Goal: Task Accomplishment & Management: Use online tool/utility

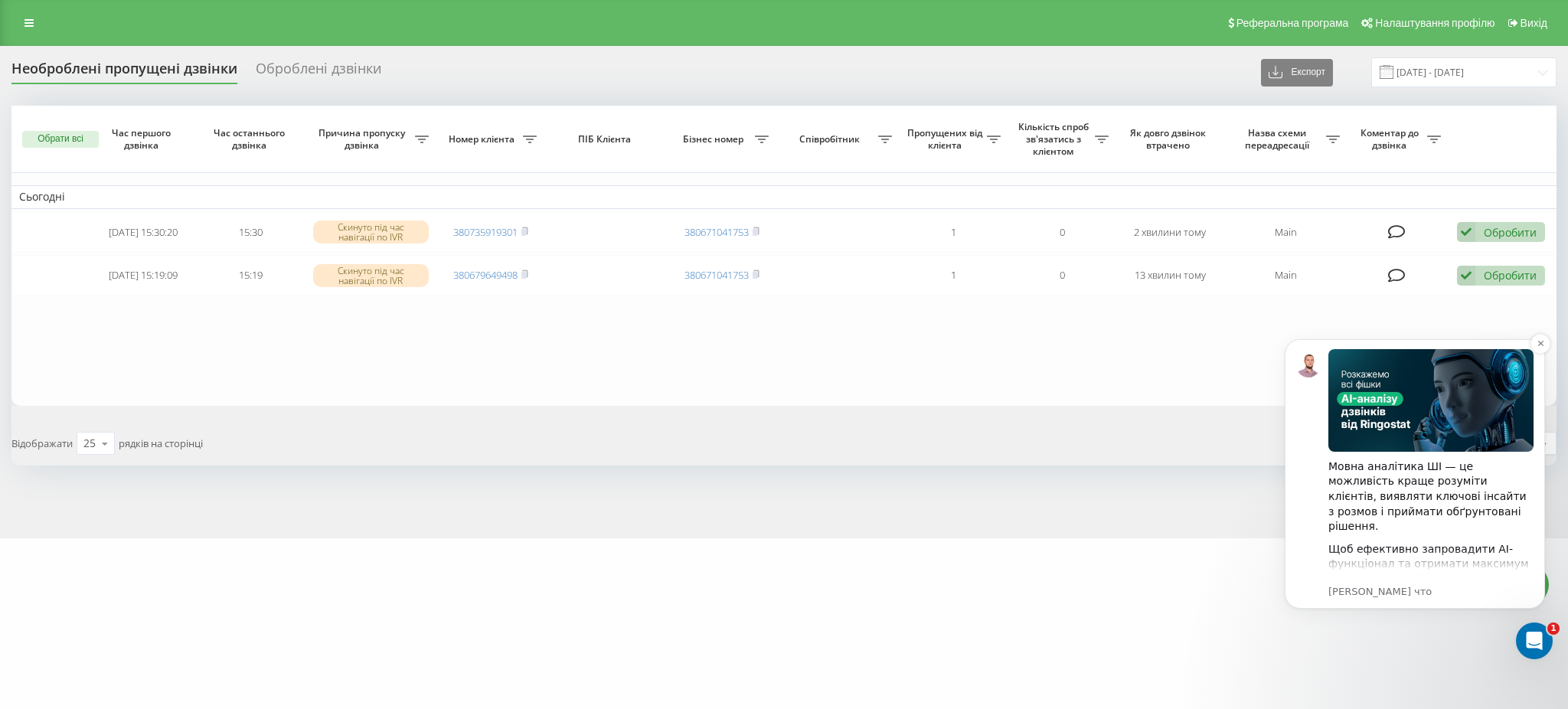
click at [1531, 350] on button "Dismiss notification" at bounding box center [1540, 343] width 20 height 20
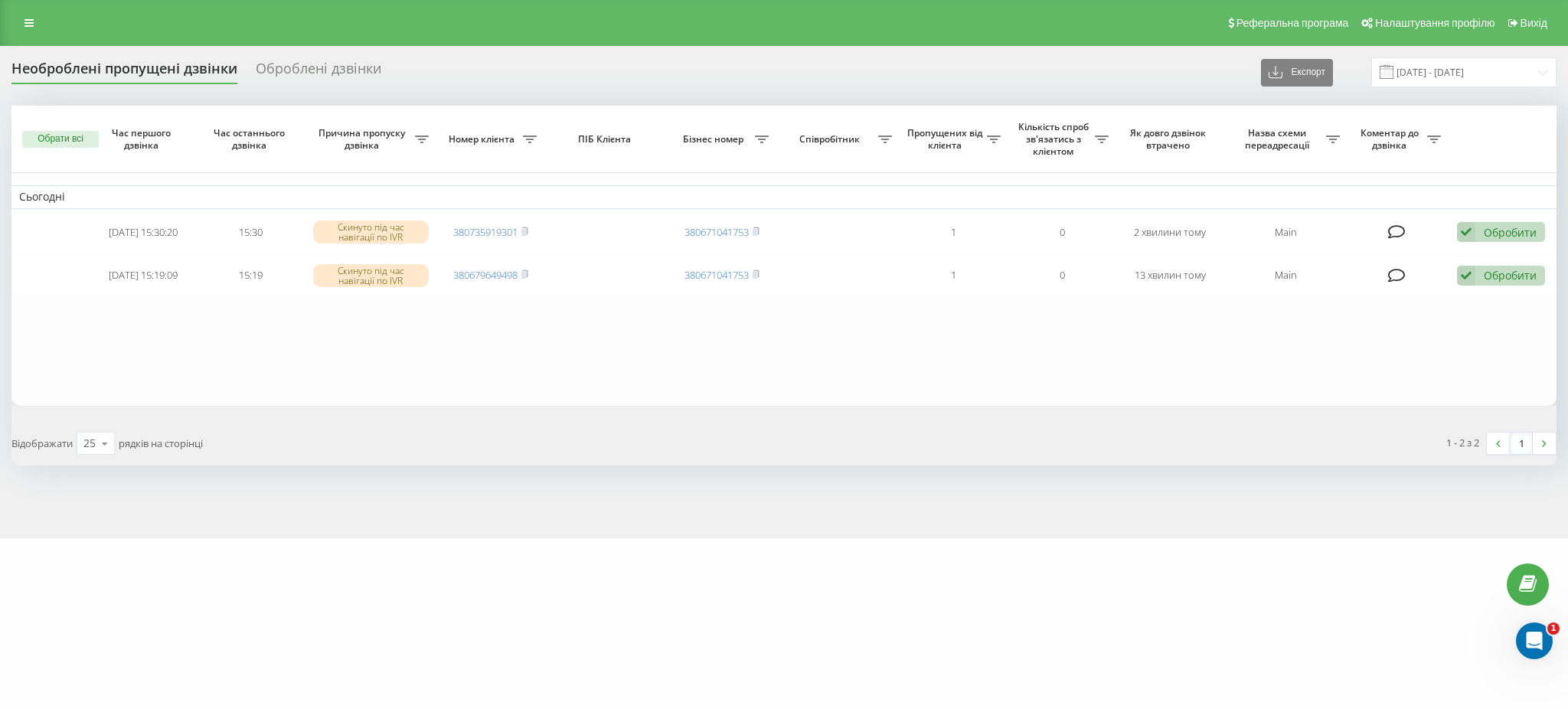
click at [57, 139] on button "Обрати всі" at bounding box center [60, 139] width 77 height 17
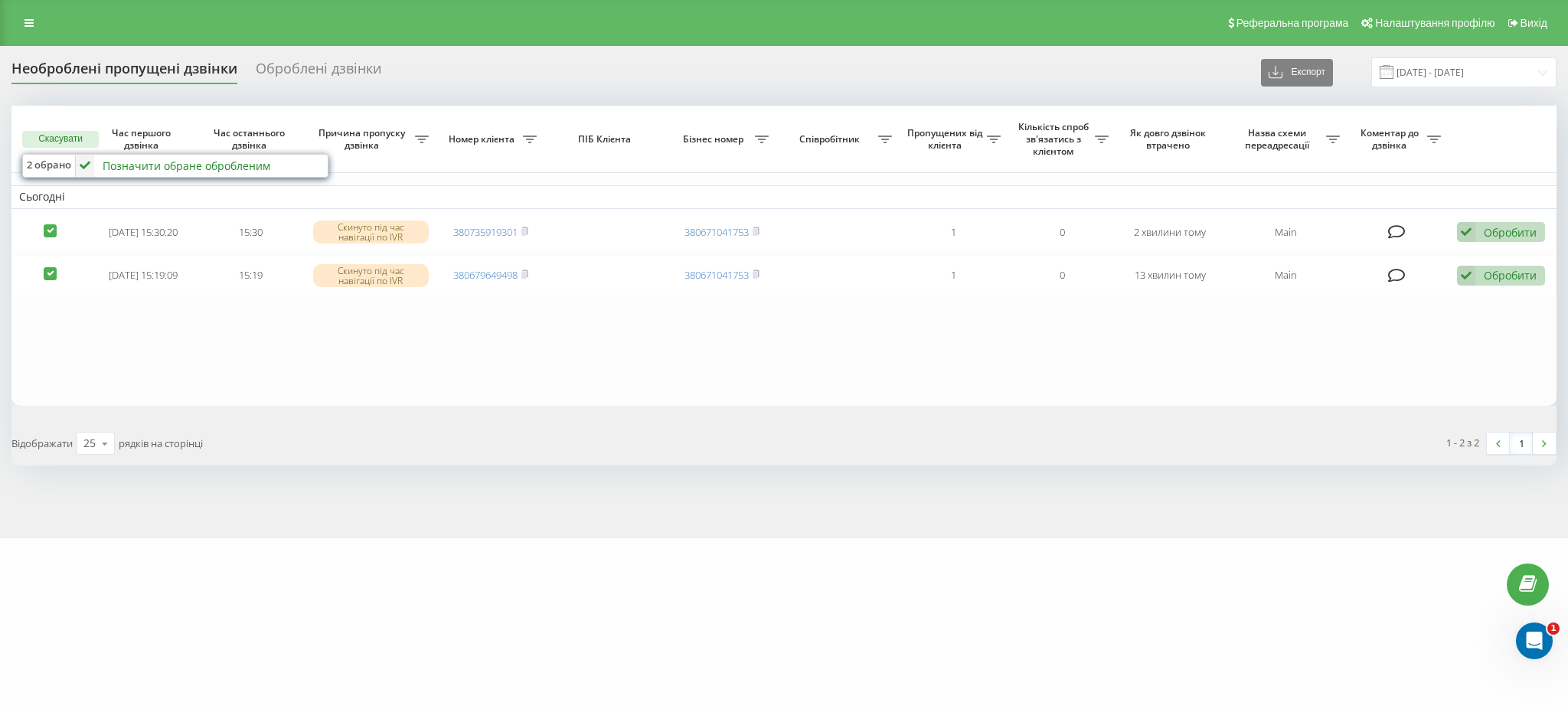
click at [240, 177] on div "2 обрано Позначити обране обробленим Не вдалося зв'язатися Зв'язався з клієнтом…" at bounding box center [175, 165] width 306 height 24
click at [279, 166] on div "Позначити обране обробленим Не вдалося зв'язатися Зв'язався з клієнтом за допом…" at bounding box center [201, 165] width 250 height 22
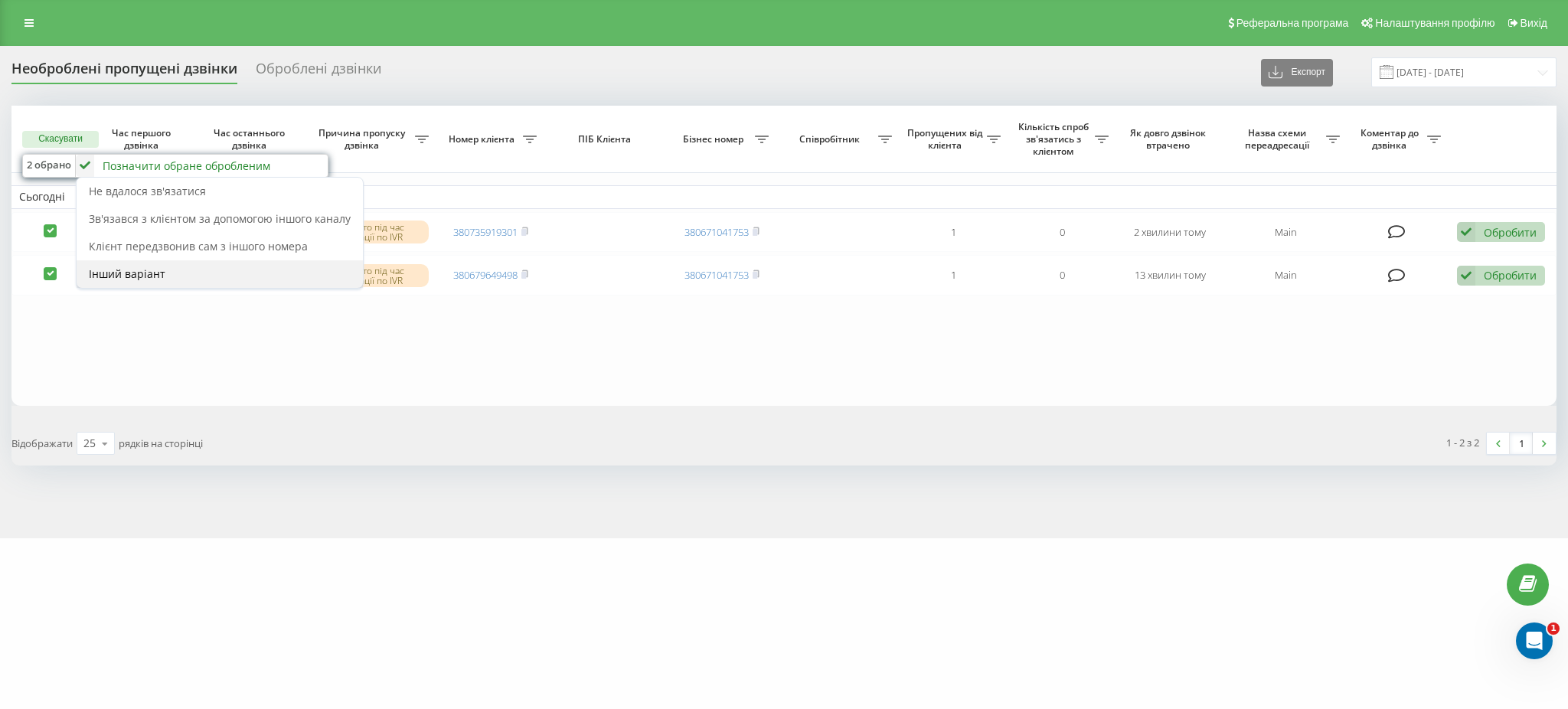
click at [288, 265] on div "Інший варіант" at bounding box center [220, 274] width 286 height 28
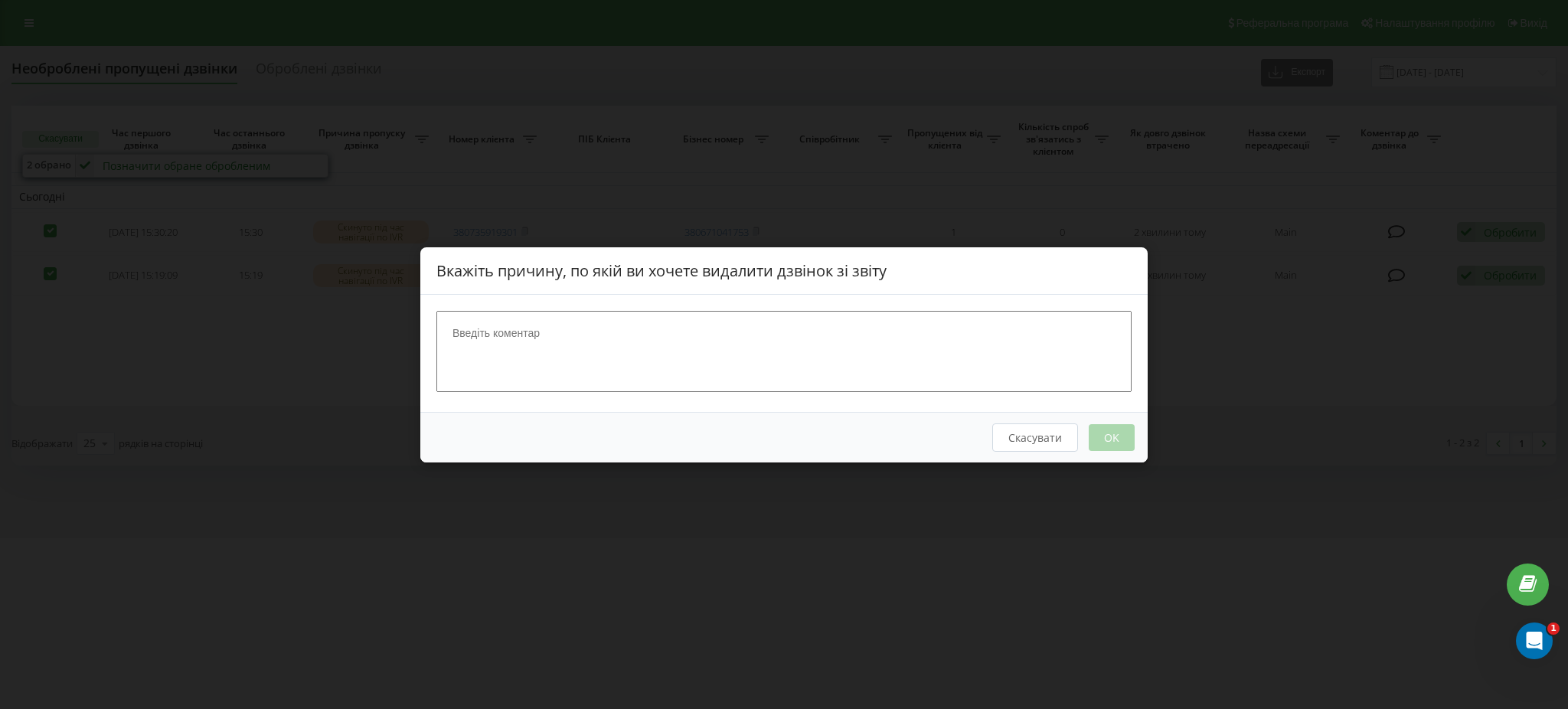
drag, startPoint x: 588, startPoint y: 316, endPoint x: 594, endPoint y: 343, distance: 27.7
click at [595, 317] on textarea at bounding box center [784, 350] width 695 height 81
type textarea "е"
type textarea "Нецільовий дзвінок"
click at [1118, 439] on button "OK" at bounding box center [1111, 437] width 46 height 27
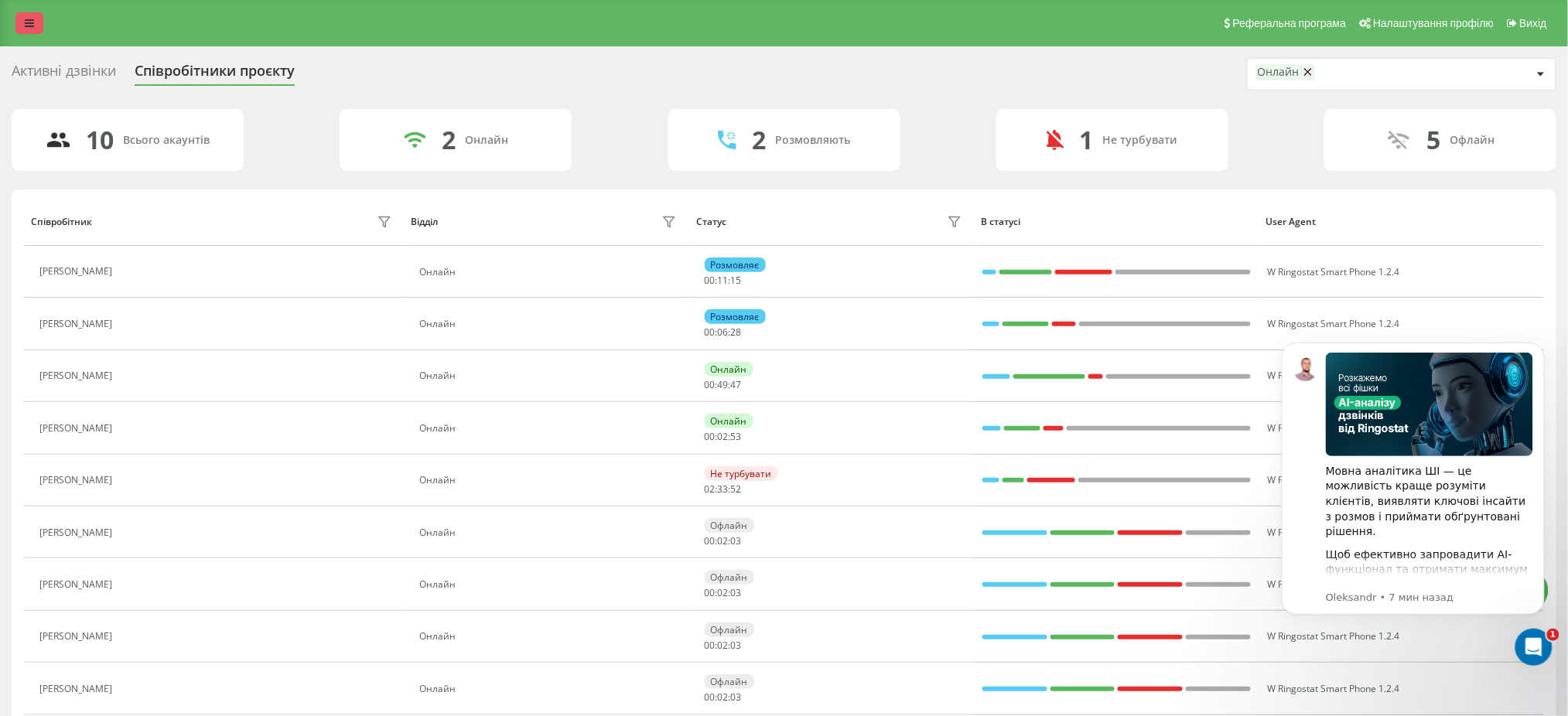
drag, startPoint x: 13, startPoint y: 1, endPoint x: 15, endPoint y: 16, distance: 15.1
click at [12, 1] on div "Реферальна програма Налаштування профілю Вихід" at bounding box center [784, 23] width 1568 height 47
click at [17, 22] on link at bounding box center [30, 23] width 28 height 22
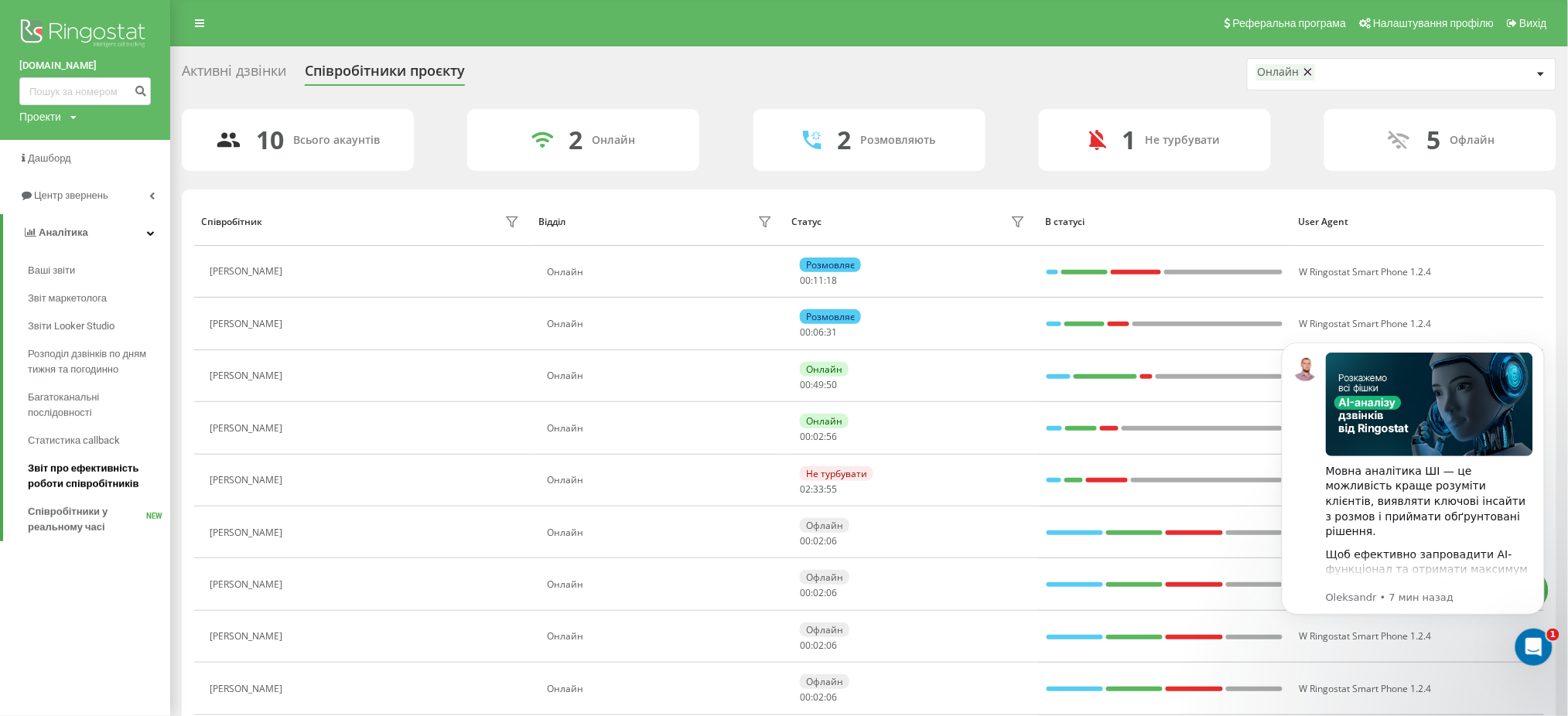
click at [108, 490] on span "Звіт про ефективність роботи співробітників" at bounding box center [95, 476] width 135 height 31
click at [107, 506] on span "Співробітники у реальному часі" at bounding box center [87, 519] width 118 height 31
